Goal: Contribute content

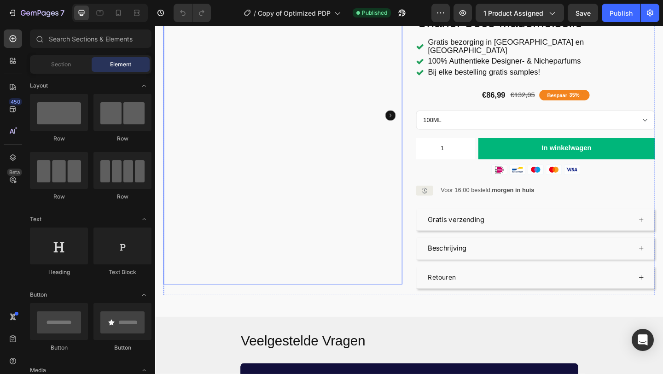
scroll to position [93, 0]
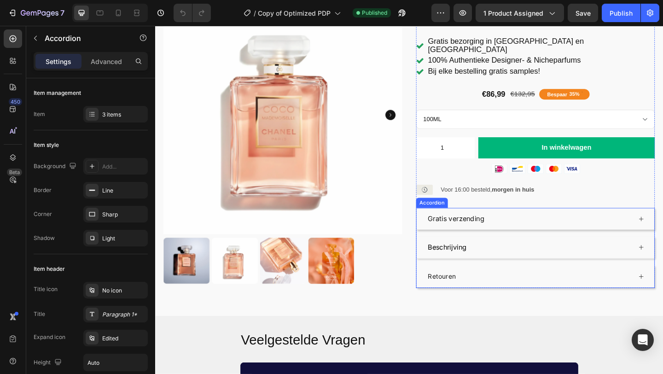
click at [476, 294] on span "Retouren" at bounding box center [467, 298] width 30 height 9
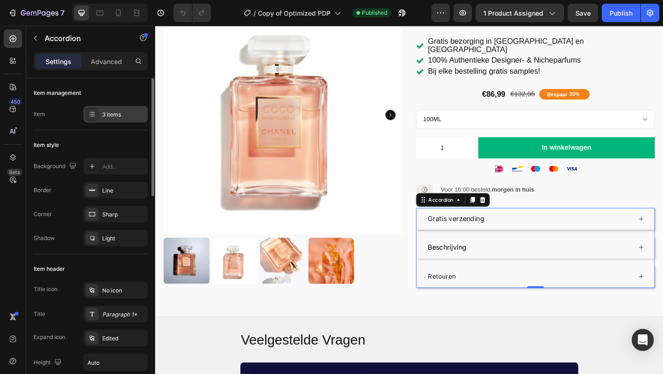
click at [114, 116] on div "3 items" at bounding box center [123, 114] width 43 height 8
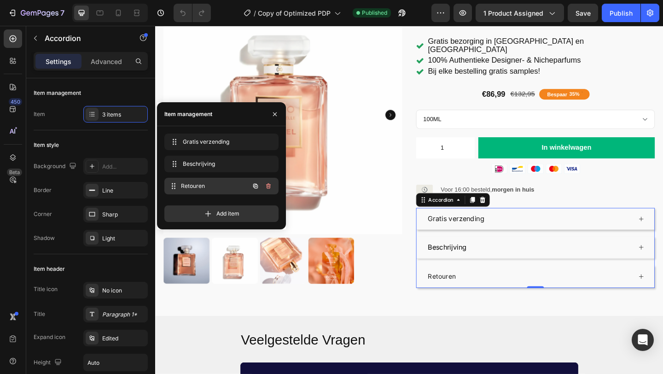
click at [190, 186] on span "Retouren" at bounding box center [215, 186] width 68 height 8
click at [173, 186] on icon at bounding box center [174, 185] width 7 height 7
click at [195, 187] on span "Retouren" at bounding box center [215, 186] width 68 height 8
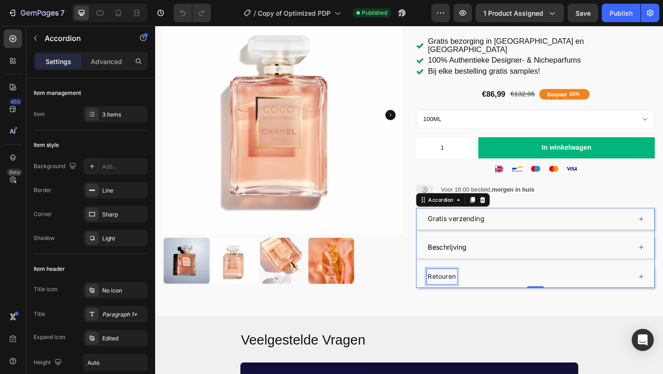
click at [458, 294] on span "Retouren" at bounding box center [467, 298] width 30 height 9
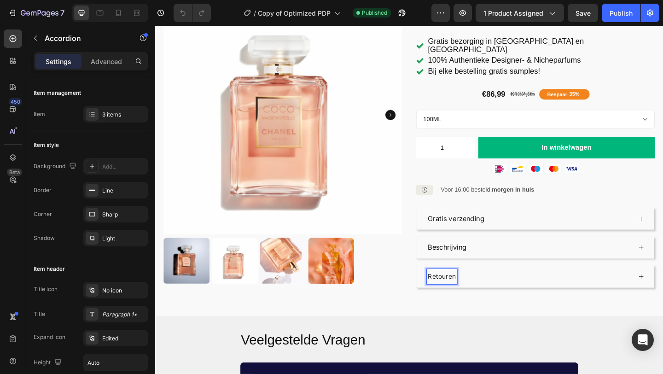
click at [454, 294] on span "Retouren" at bounding box center [467, 298] width 30 height 9
click at [459, 294] on span "Retouren" at bounding box center [467, 298] width 30 height 9
click at [504, 290] on div "Retouren" at bounding box center [561, 298] width 223 height 17
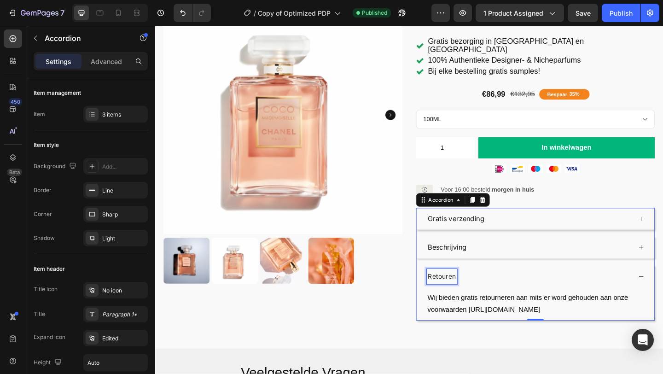
click at [469, 294] on span "Retouren" at bounding box center [467, 298] width 30 height 9
click at [460, 294] on span "Retouren" at bounding box center [467, 298] width 30 height 9
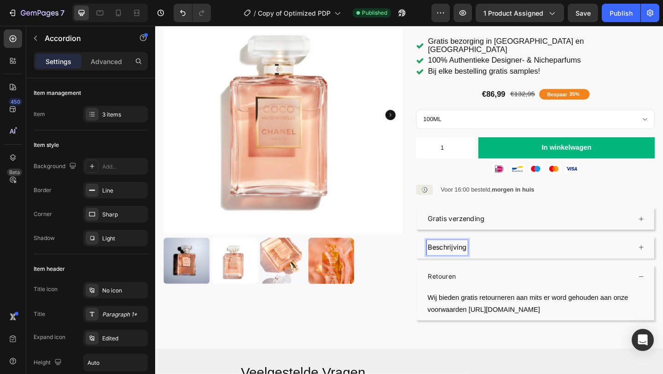
click at [465, 262] on span "Beschrijving" at bounding box center [473, 266] width 42 height 9
click at [465, 294] on span "Retouren" at bounding box center [467, 298] width 30 height 9
click at [476, 230] on p "Gratis verzending" at bounding box center [482, 235] width 61 height 13
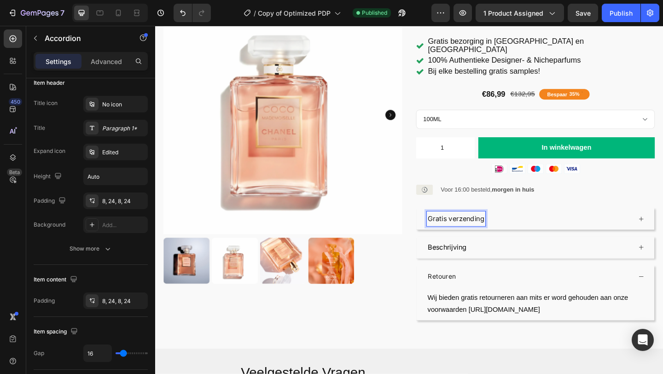
scroll to position [0, 0]
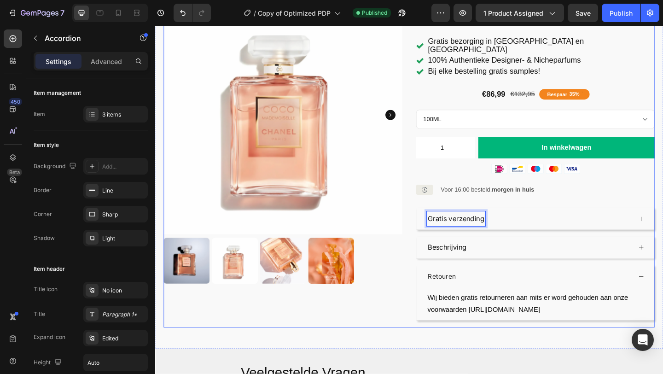
click at [430, 238] on div "Product Images Icon Icon Icon Icon Icon Icon List Gebaseerd op 300+ reviews Tex…" at bounding box center [431, 169] width 534 height 353
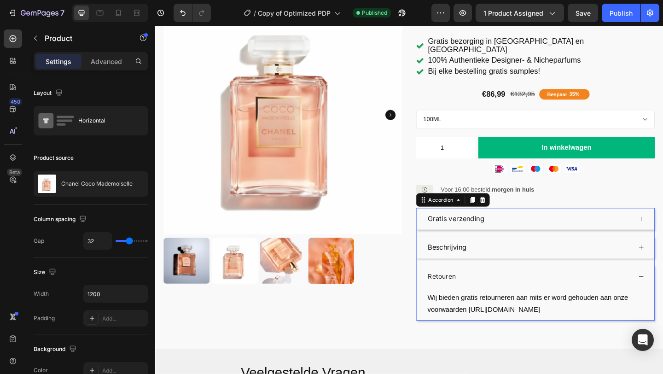
click at [456, 294] on span "Retouren" at bounding box center [467, 298] width 30 height 9
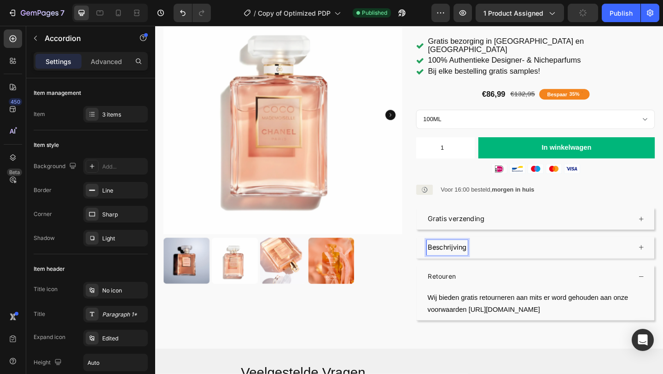
click at [469, 294] on span "Retouren" at bounding box center [467, 298] width 30 height 9
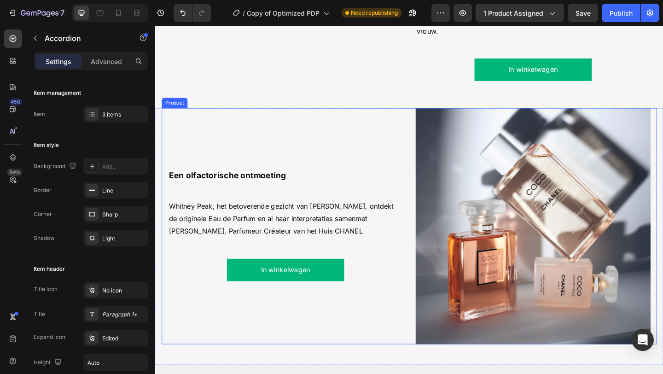
scroll to position [826, 0]
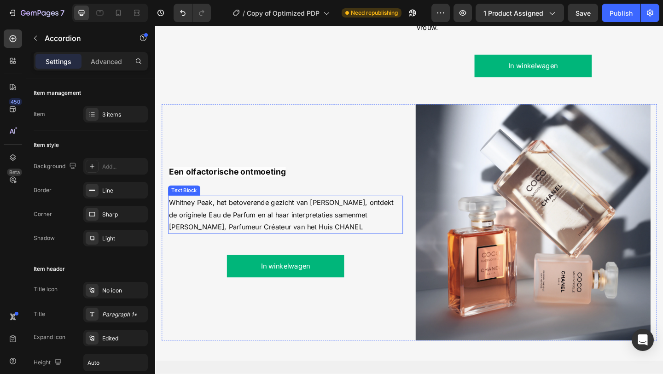
click at [279, 249] on span "Whitney Peak, het betoverende gezicht van [PERSON_NAME], ontdekt de originele E…" at bounding box center [292, 231] width 244 height 36
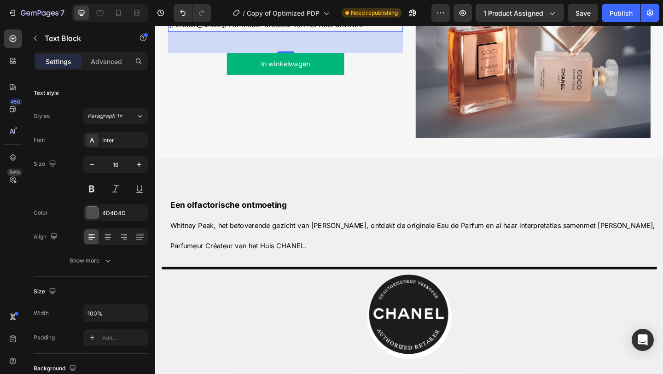
scroll to position [1155, 0]
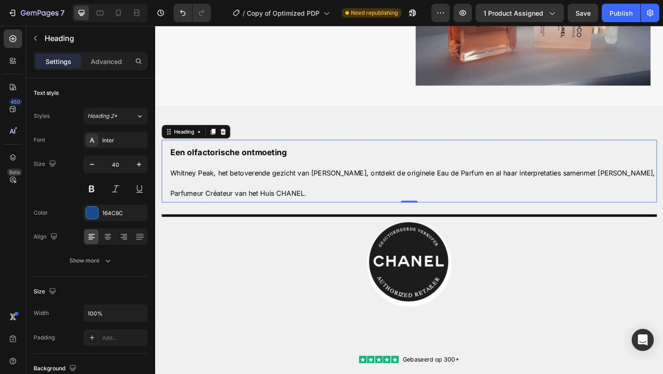
click at [288, 201] on h2 "Een olfactorische ontmoeting [PERSON_NAME], het betoverende gezicht van [PERSON…" at bounding box center [435, 184] width 530 height 68
click at [212, 187] on span "Whitney Peak, het betoverende gezicht van [PERSON_NAME], ontdekt de originele E…" at bounding box center [434, 196] width 527 height 31
click at [91, 167] on icon "button" at bounding box center [91, 164] width 9 height 9
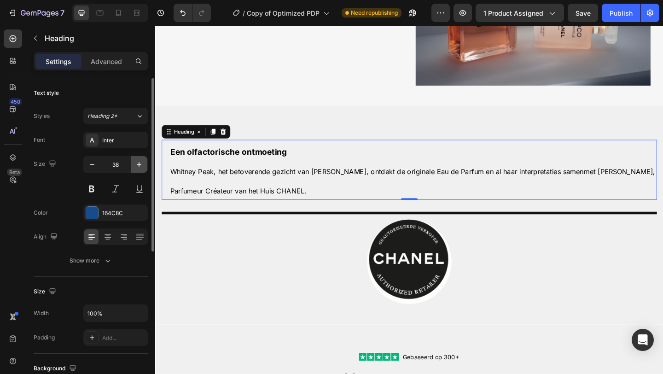
click at [140, 161] on icon "button" at bounding box center [138, 164] width 9 height 9
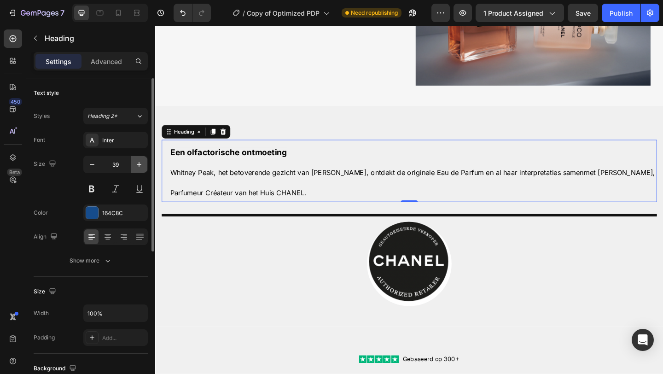
click at [140, 161] on icon "button" at bounding box center [138, 164] width 9 height 9
type input "40"
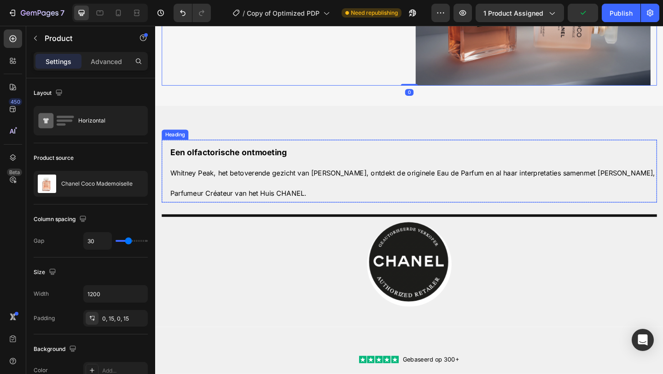
click at [258, 177] on p "⁠⁠⁠⁠⁠⁠⁠ Een olfactorische ontmoeting [PERSON_NAME], het betoverende gezicht van…" at bounding box center [435, 184] width 528 height 66
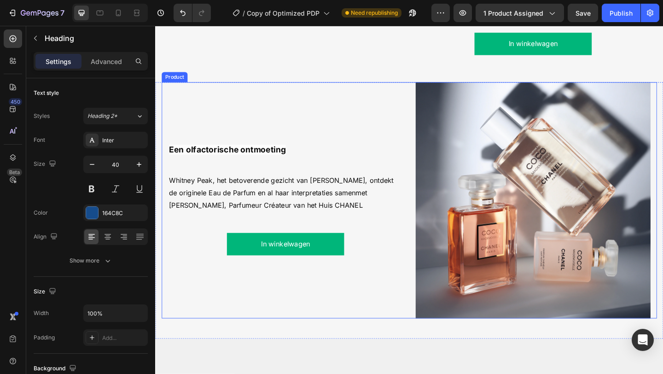
scroll to position [848, 0]
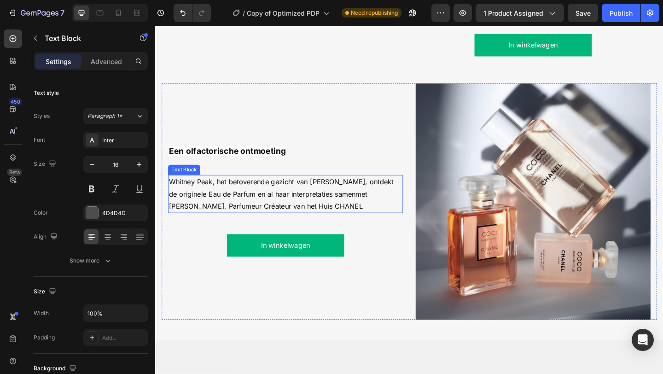
click at [263, 228] on p "Whitney Peak, het betoverende gezicht van [PERSON_NAME], ontdekt de originele E…" at bounding box center [297, 209] width 254 height 40
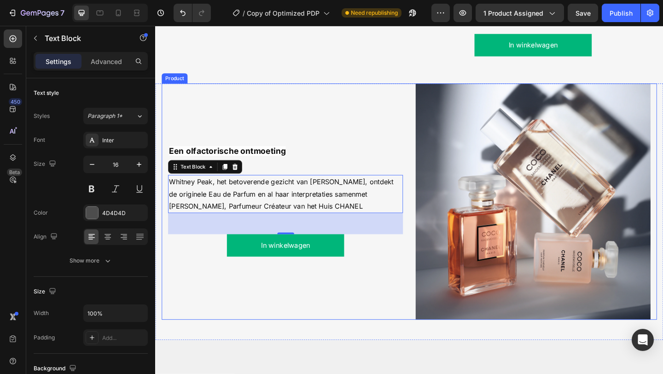
click at [308, 184] on div "Een olfactorische ontmoeting Text Block Whitney Peak, het betoverende gezicht v…" at bounding box center [296, 216] width 255 height 257
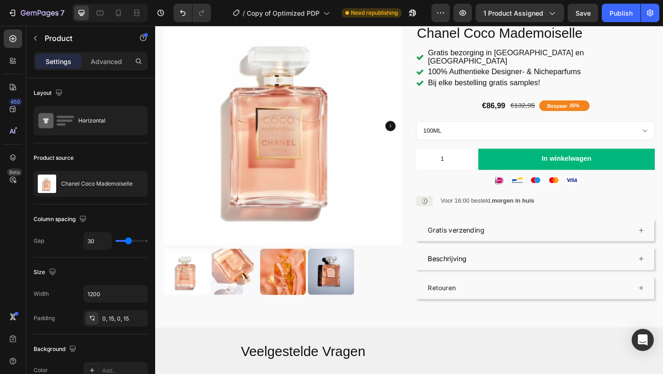
scroll to position [0, 0]
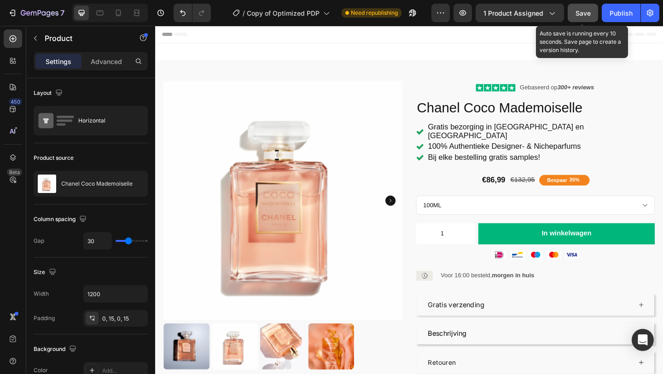
click at [580, 15] on span "Save" at bounding box center [582, 13] width 15 height 8
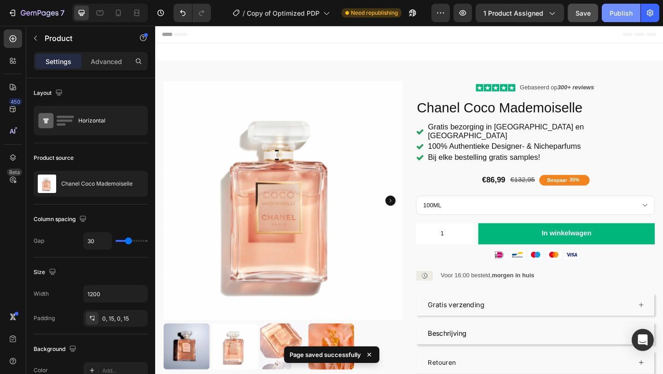
click at [609, 13] on div "Publish" at bounding box center [620, 13] width 23 height 10
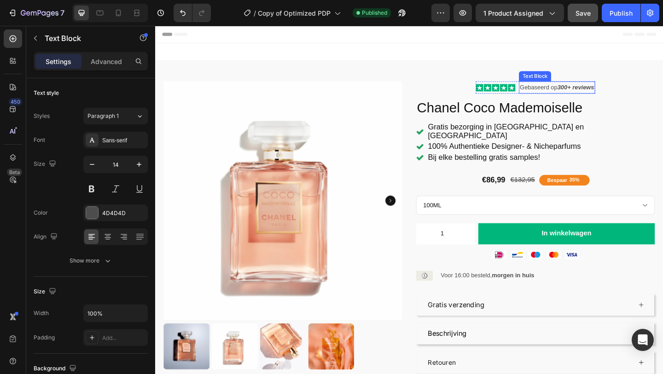
click at [554, 90] on p "Gebaseerd op 300+ reviews" at bounding box center [591, 93] width 81 height 12
click at [552, 93] on p "Gebaseerd op 300+ reviews" at bounding box center [591, 93] width 81 height 12
click at [592, 92] on p "Gebaseerd op 300+ reviews" at bounding box center [591, 93] width 81 height 12
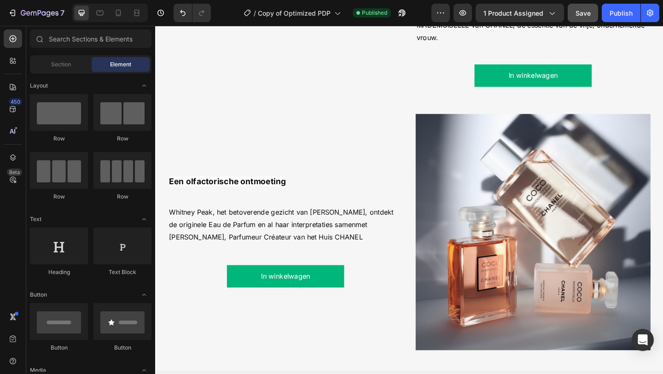
scroll to position [786, 0]
